Goal: Transaction & Acquisition: Purchase product/service

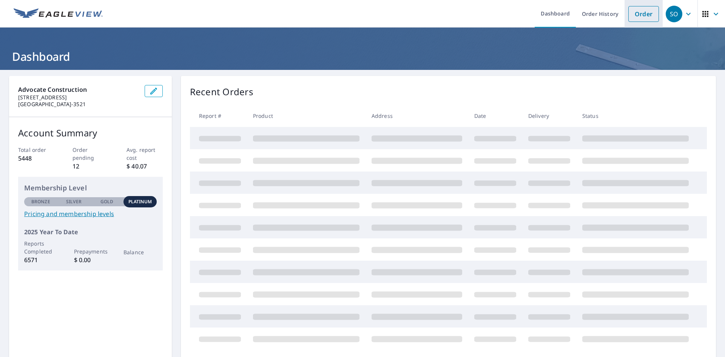
click at [634, 15] on link "Order" at bounding box center [643, 14] width 31 height 16
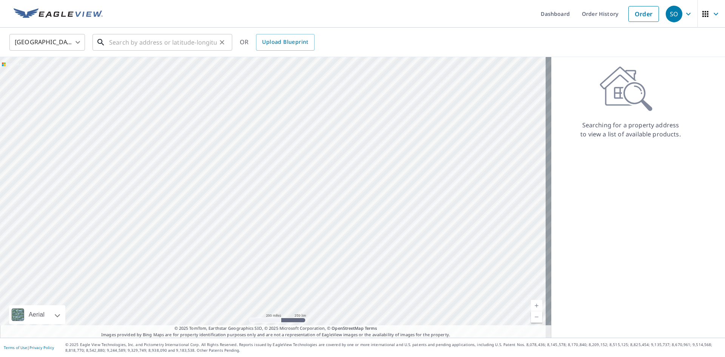
click at [145, 44] on input "text" at bounding box center [163, 42] width 108 height 21
paste input "[STREET_ADDRESS][PERSON_NAME][US_STATE]"
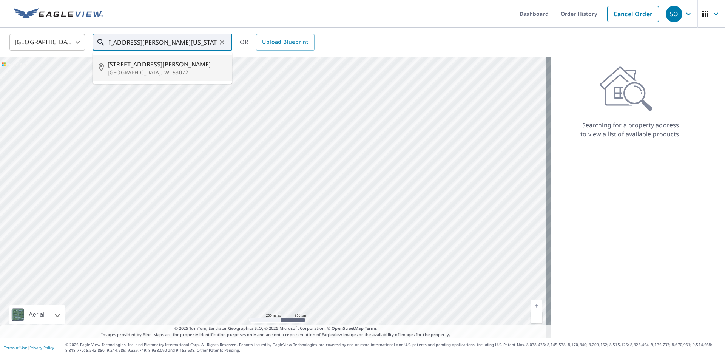
click at [140, 65] on span "146 Caldwell St" at bounding box center [167, 64] width 119 height 9
type input "146 Caldwell St Pewaukee, WI 53072"
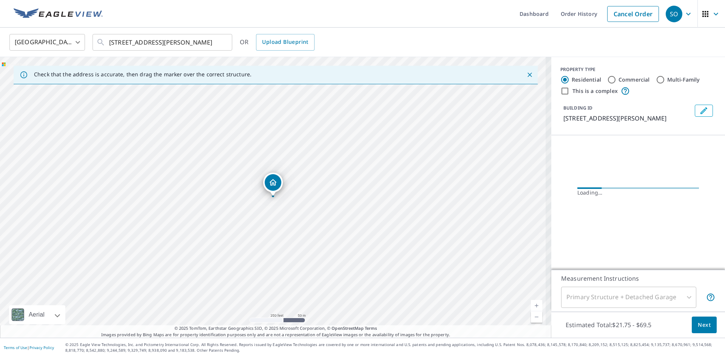
scroll to position [0, 0]
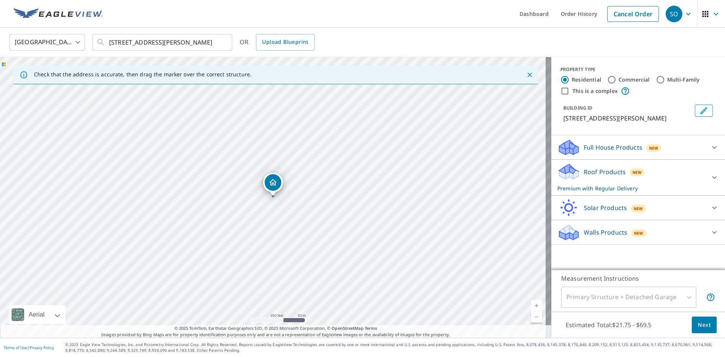
click at [697, 320] on span "Next" at bounding box center [703, 324] width 13 height 9
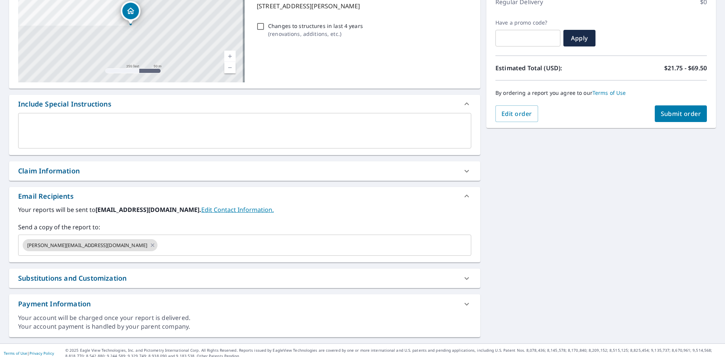
scroll to position [113, 0]
click at [151, 244] on icon at bounding box center [152, 244] width 3 height 3
checkbox input "true"
click at [45, 243] on input "text" at bounding box center [239, 244] width 435 height 14
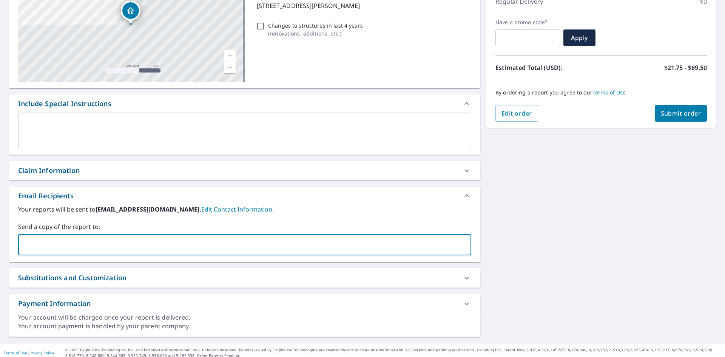
paste input "amanda.balta@advocateconstruction.com"
type input "amanda.balta@advocateconstruction.com"
click at [188, 245] on icon at bounding box center [191, 244] width 6 height 8
checkbox input "true"
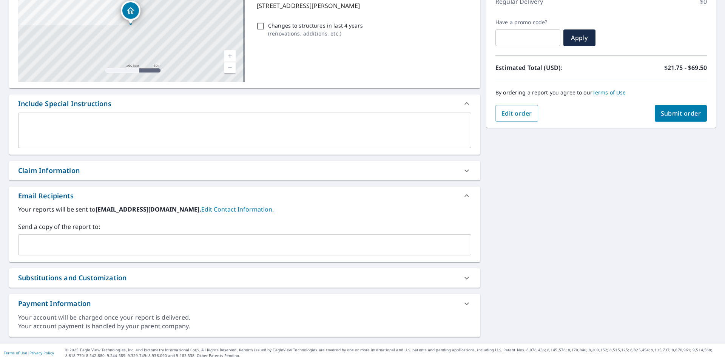
click at [34, 246] on input "text" at bounding box center [239, 244] width 435 height 14
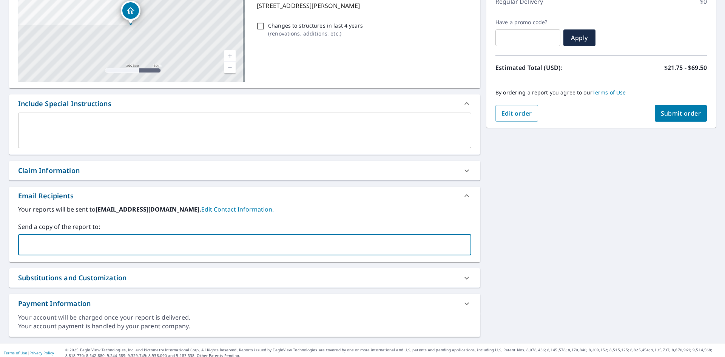
paste input "amanda.balta@invoicingteam.com"
type input "amanda.balta@invoicingteam.com"
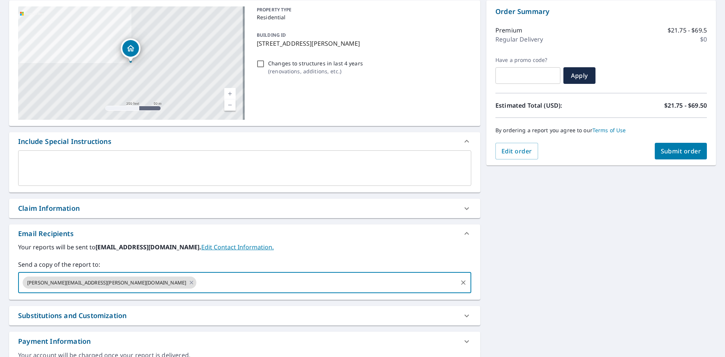
scroll to position [38, 0]
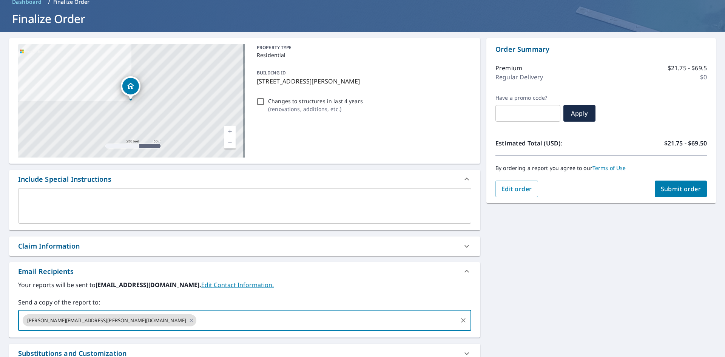
click at [663, 193] on button "Submit order" at bounding box center [680, 188] width 52 height 17
checkbox input "true"
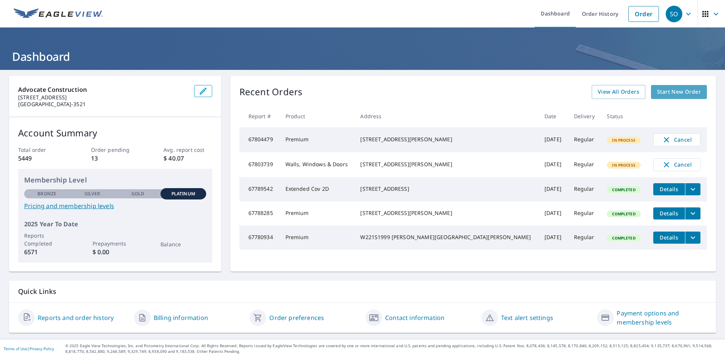
click at [665, 90] on span "Start New Order" at bounding box center [679, 91] width 44 height 9
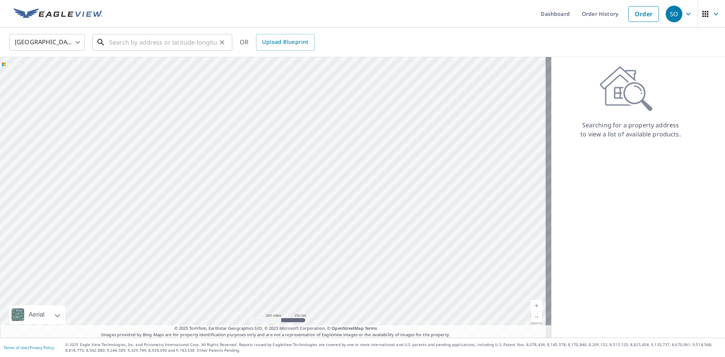
click at [135, 45] on input "text" at bounding box center [163, 42] width 108 height 21
paste input "W322S8863 [PERSON_NAME][STREET_ADDRESS]"
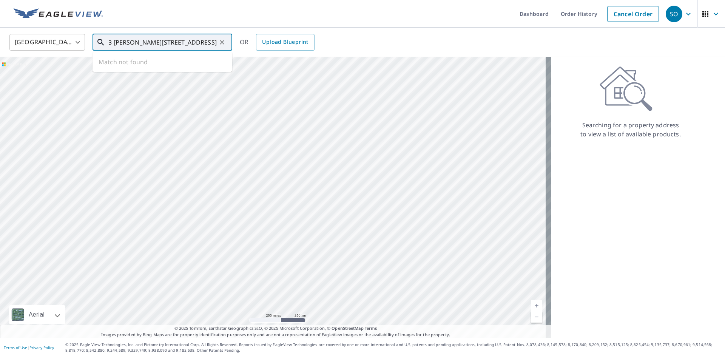
type input "W322S8863 [PERSON_NAME][STREET_ADDRESS]"
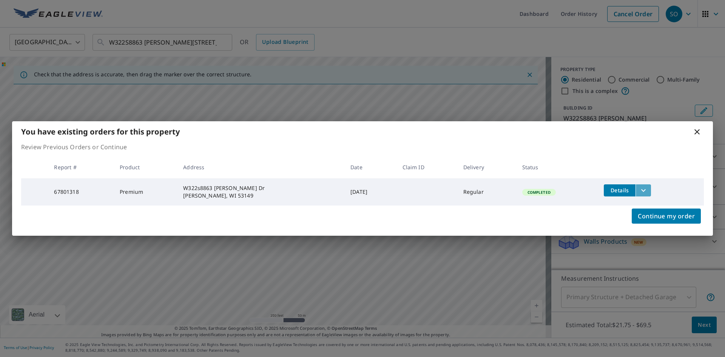
click at [642, 189] on icon "filesDropdownBtn-67801318" at bounding box center [643, 190] width 9 height 9
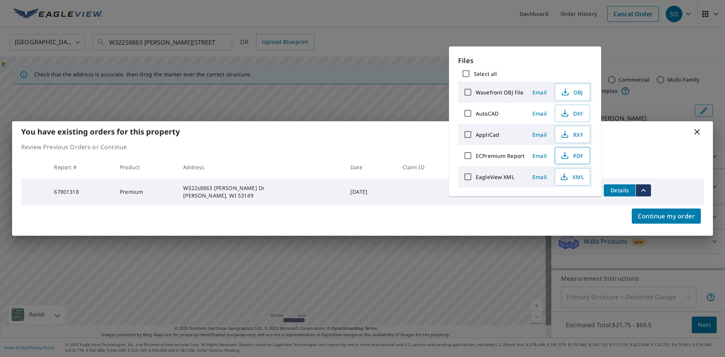
click at [570, 154] on span "PDF" at bounding box center [571, 155] width 24 height 9
click at [695, 132] on icon at bounding box center [696, 131] width 9 height 9
